Goal: Navigation & Orientation: Find specific page/section

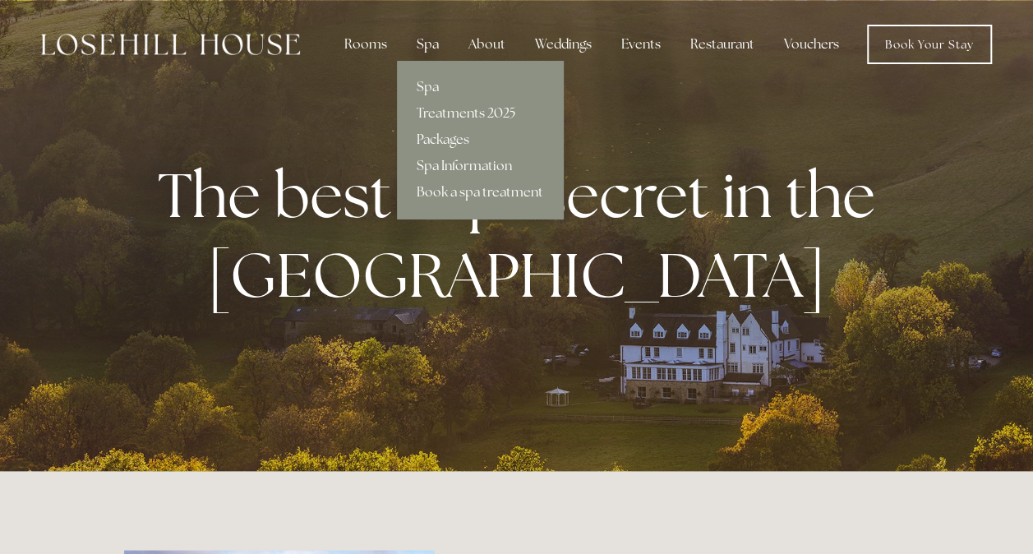
click at [431, 41] on div "Spa" at bounding box center [428, 44] width 48 height 33
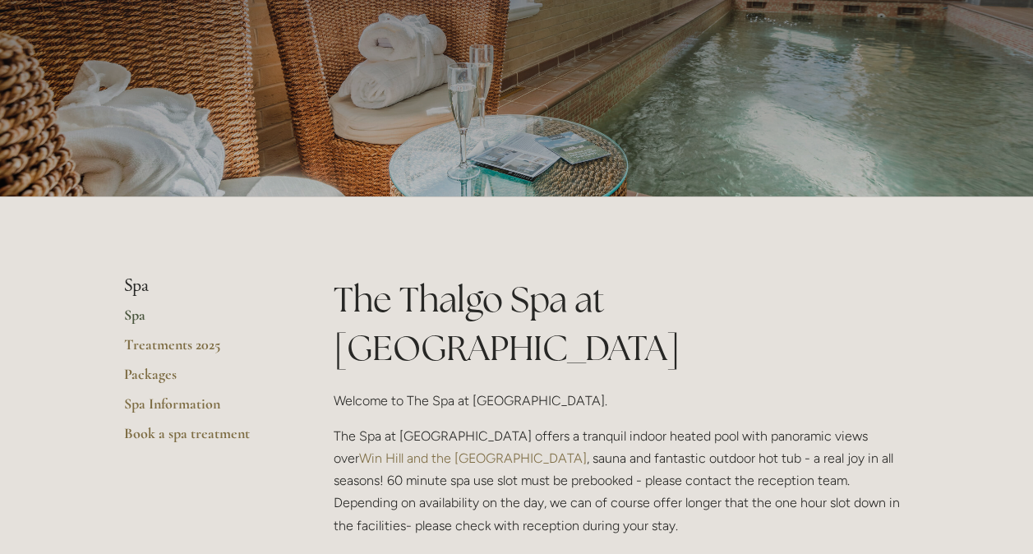
scroll to position [164, 0]
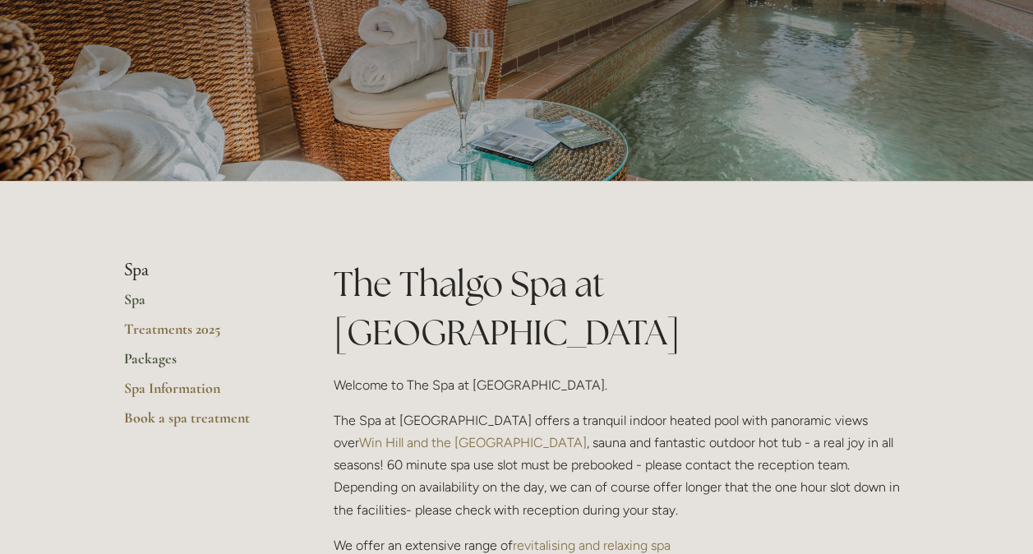
click at [164, 362] on link "Packages" at bounding box center [202, 364] width 157 height 30
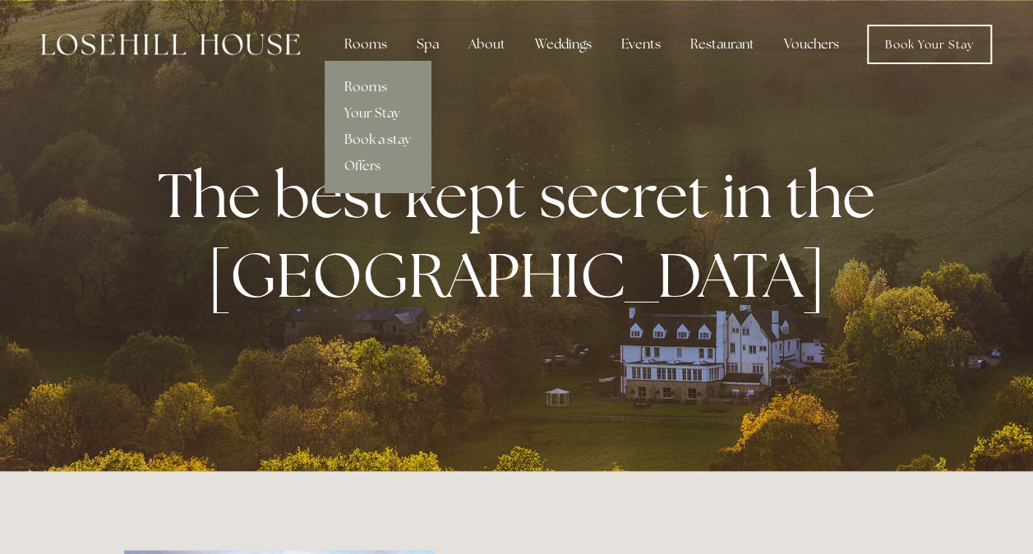
click at [386, 81] on link "Rooms" at bounding box center [378, 87] width 106 height 26
